Goal: Navigation & Orientation: Find specific page/section

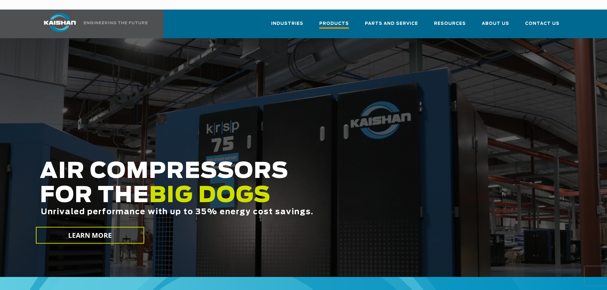
click at [342, 20] on span "Products" at bounding box center [335, 24] width 30 height 9
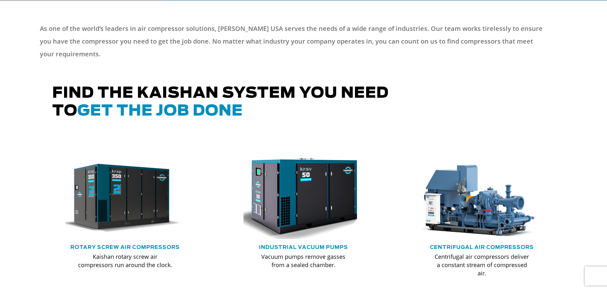
scroll to position [316, 0]
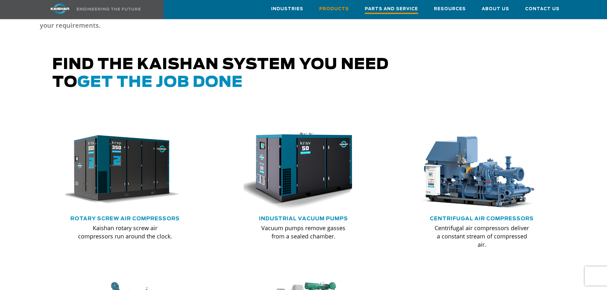
click at [380, 10] on span "Parts and Service" at bounding box center [391, 9] width 53 height 9
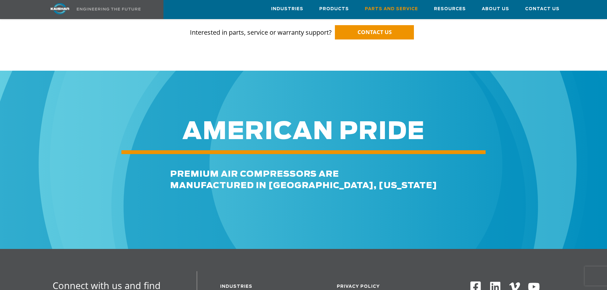
scroll to position [420, 0]
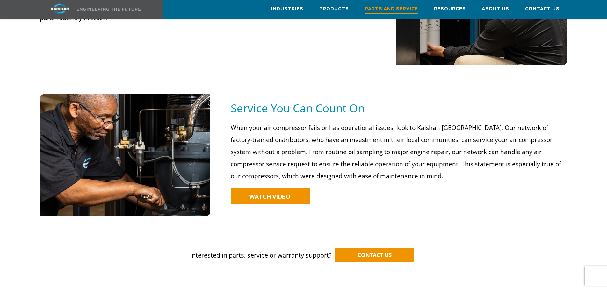
click at [401, 6] on span "Parts and Service" at bounding box center [391, 9] width 53 height 9
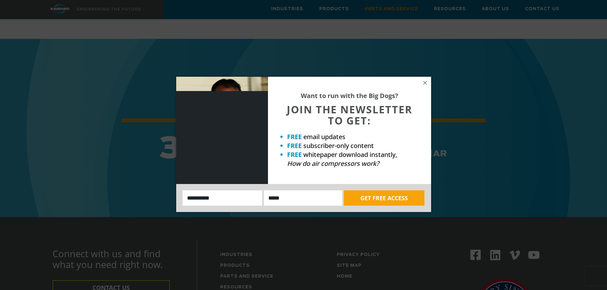
scroll to position [484, 0]
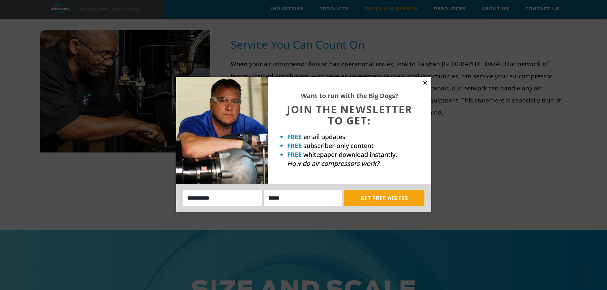
click at [425, 85] on icon at bounding box center [426, 83] width 6 height 6
